Goal: Information Seeking & Learning: Learn about a topic

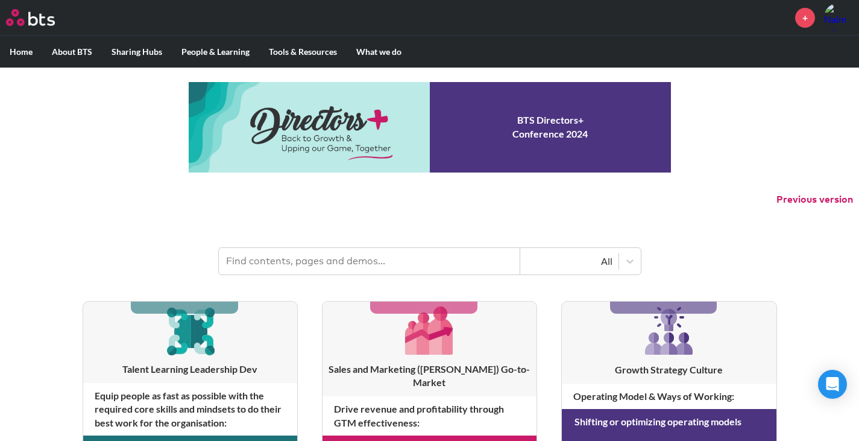
click at [309, 264] on input "text" at bounding box center [369, 261] width 301 height 27
type input "multipliers"
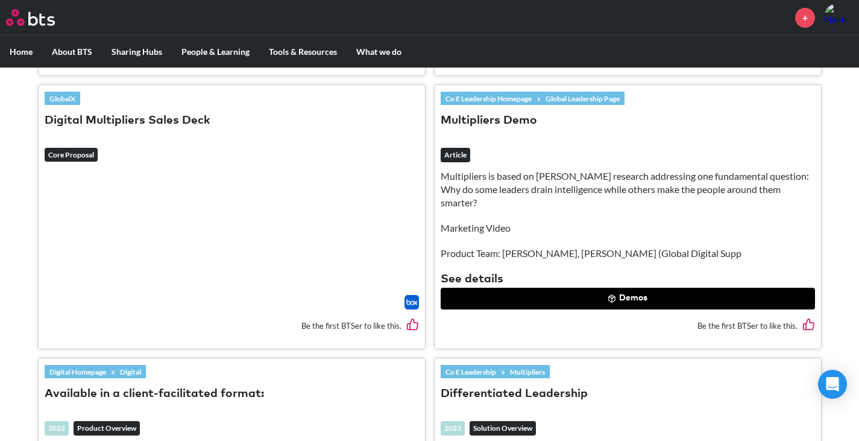
scroll to position [904, 0]
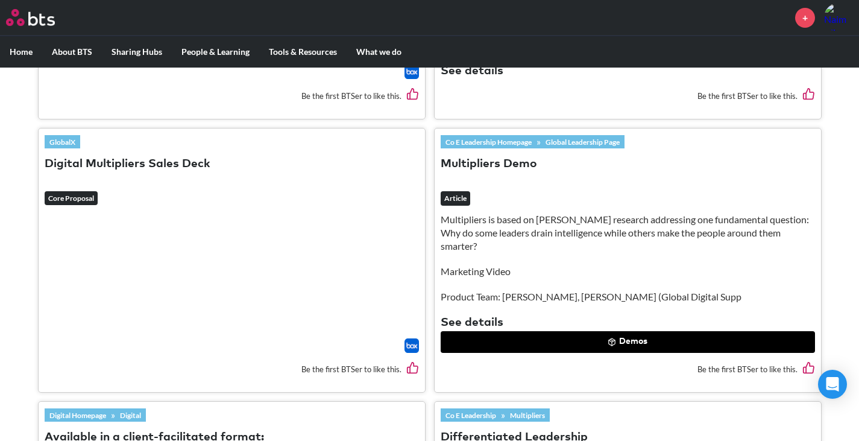
click at [556, 336] on button "Demos" at bounding box center [628, 342] width 374 height 22
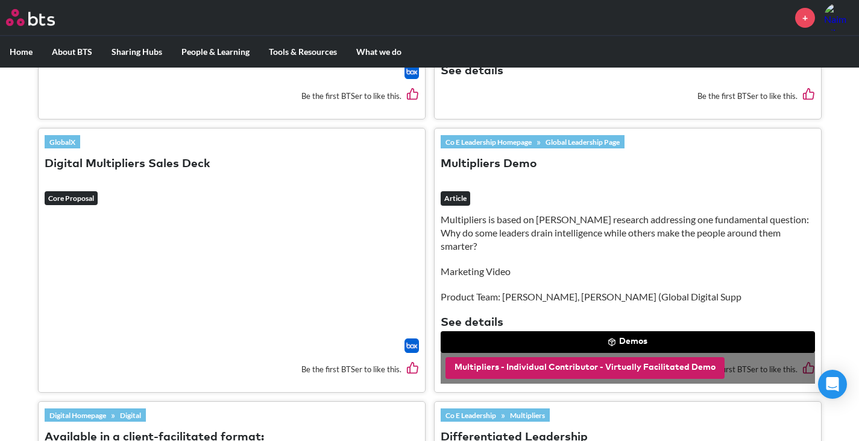
click at [559, 370] on button "Multipliers - Individual Contributor - Virtually Facilitated Demo" at bounding box center [585, 368] width 279 height 22
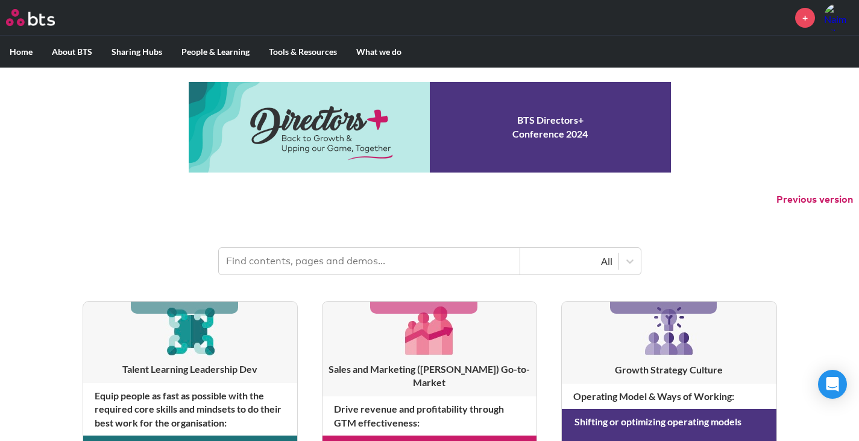
click at [251, 261] on input "text" at bounding box center [369, 261] width 301 height 27
type input "multipliers"
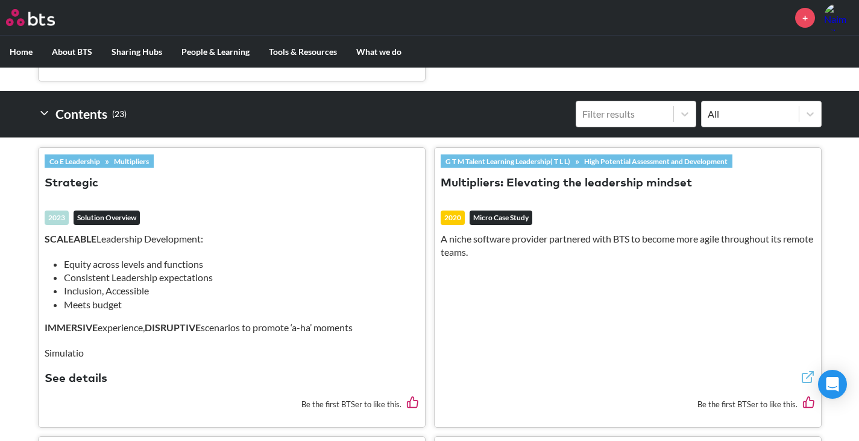
scroll to position [362, 0]
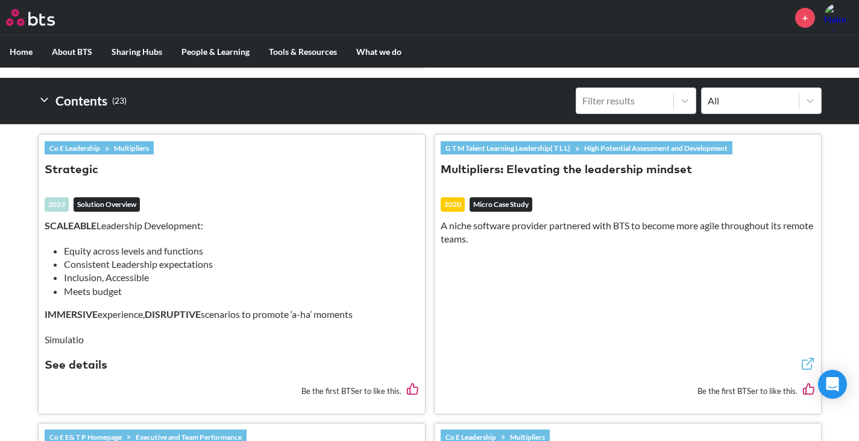
click at [112, 209] on em "Solution Overview" at bounding box center [107, 204] width 66 height 14
click at [138, 145] on link "Multipliers" at bounding box center [131, 147] width 45 height 13
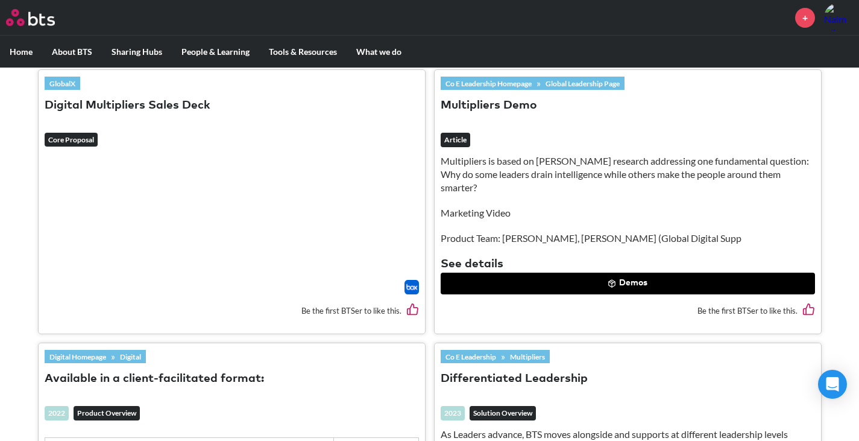
scroll to position [965, 0]
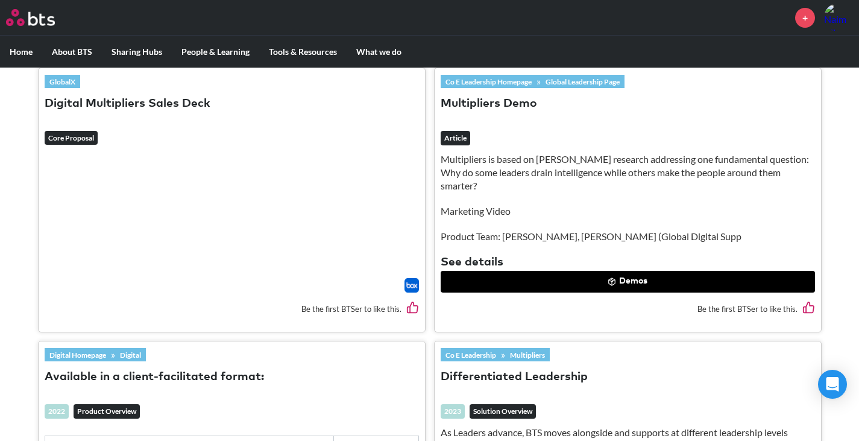
click at [81, 127] on header "GlobalX Digital Multipliers Sales Deck Core Proposal" at bounding box center [232, 113] width 374 height 78
click at [105, 96] on button "Digital Multipliers Sales Deck" at bounding box center [128, 104] width 166 height 16
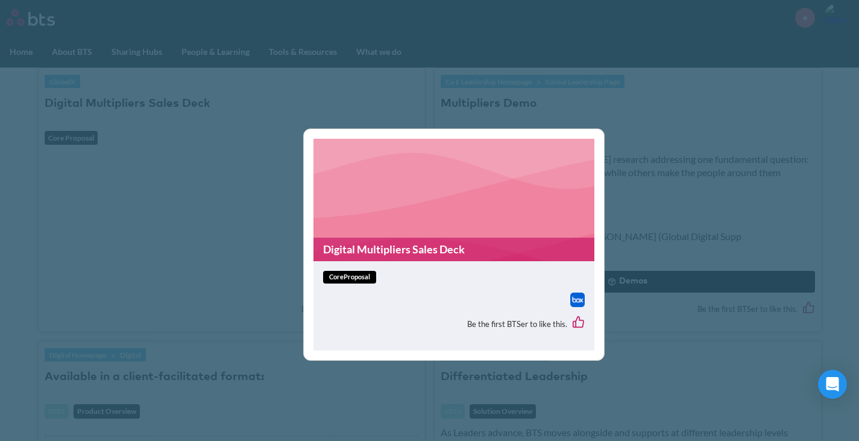
click at [369, 244] on link "Digital Multipliers Sales Deck" at bounding box center [453, 250] width 281 height 24
click at [254, 160] on div "Digital Multipliers Sales Deck coreProposal Be the first BTSer to like this." at bounding box center [429, 220] width 859 height 441
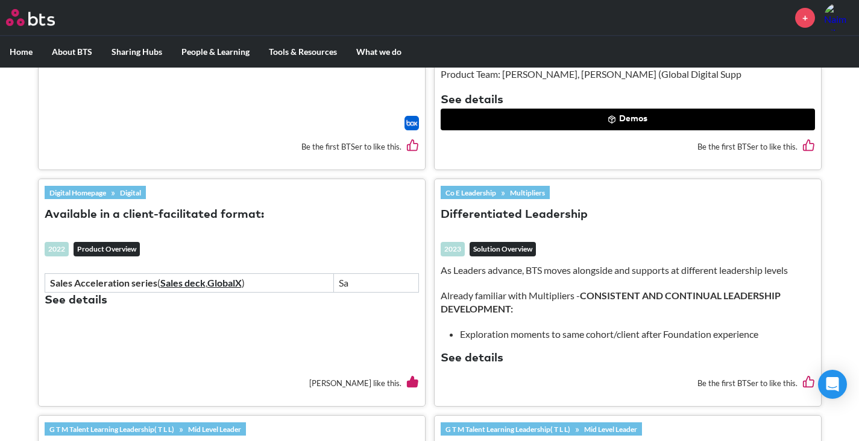
scroll to position [1206, 0]
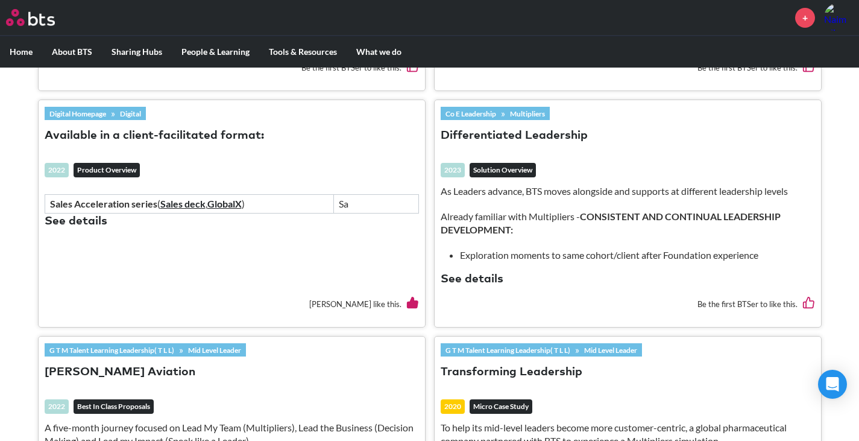
click at [210, 134] on button "Available in a client-facilitated format:" at bounding box center [154, 136] width 219 height 16
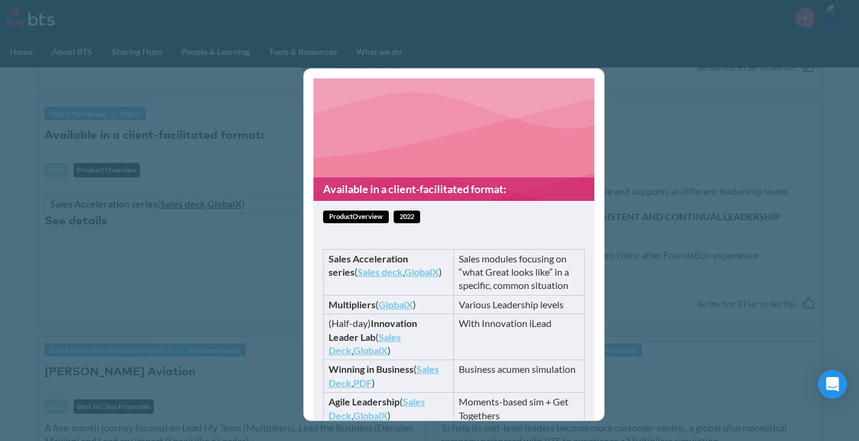
click at [393, 306] on link "GlobalX" at bounding box center [396, 303] width 34 height 11
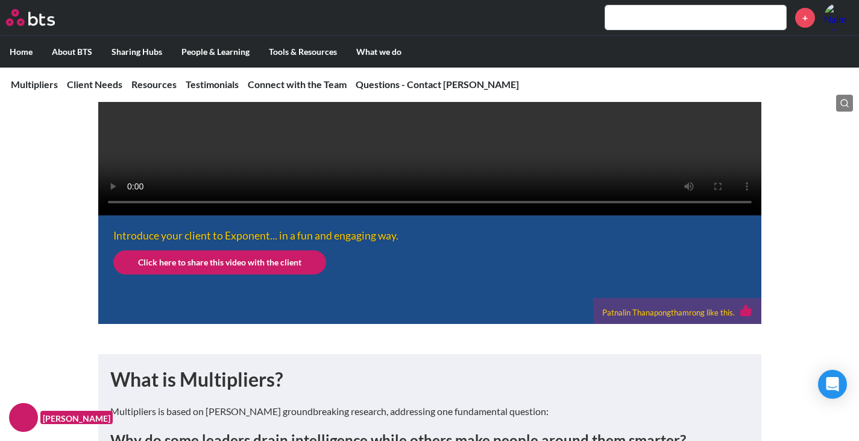
scroll to position [482, 0]
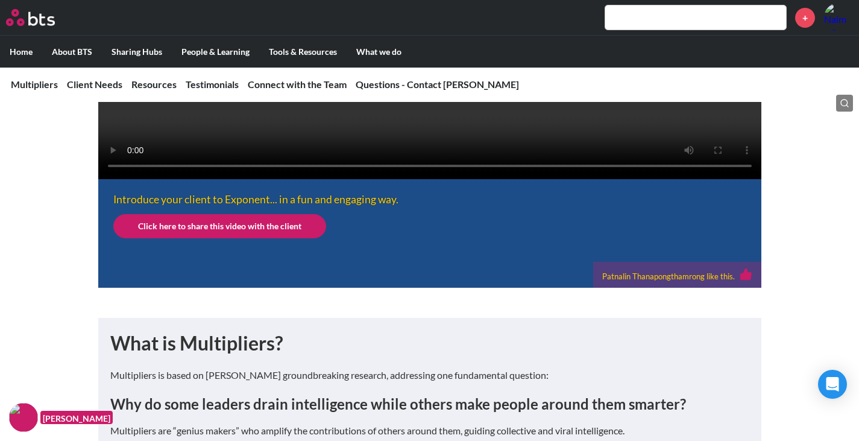
click at [178, 179] on video at bounding box center [429, 13] width 663 height 332
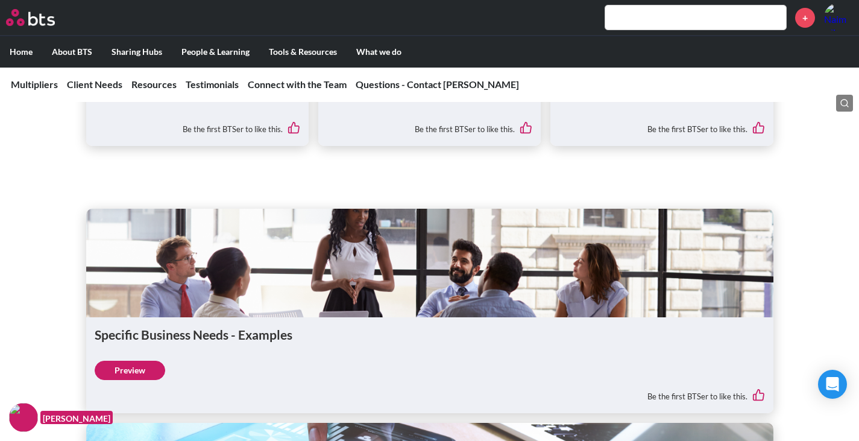
scroll to position [2411, 0]
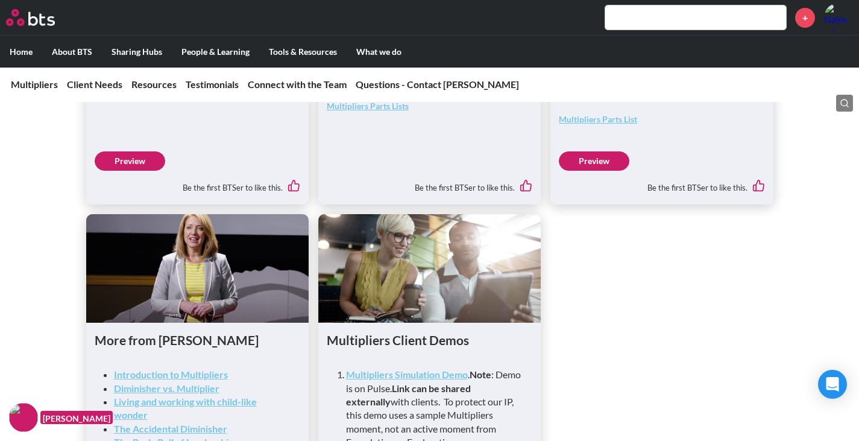
scroll to position [3376, 0]
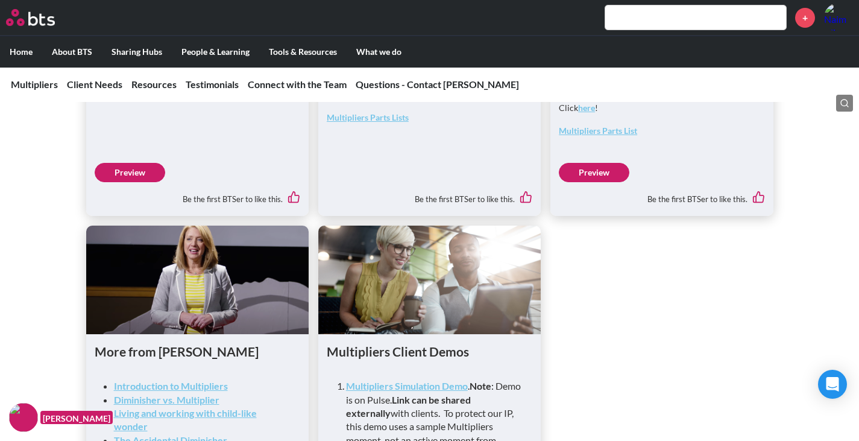
click at [148, 182] on link "Preview" at bounding box center [130, 172] width 71 height 19
